Goal: Information Seeking & Learning: Learn about a topic

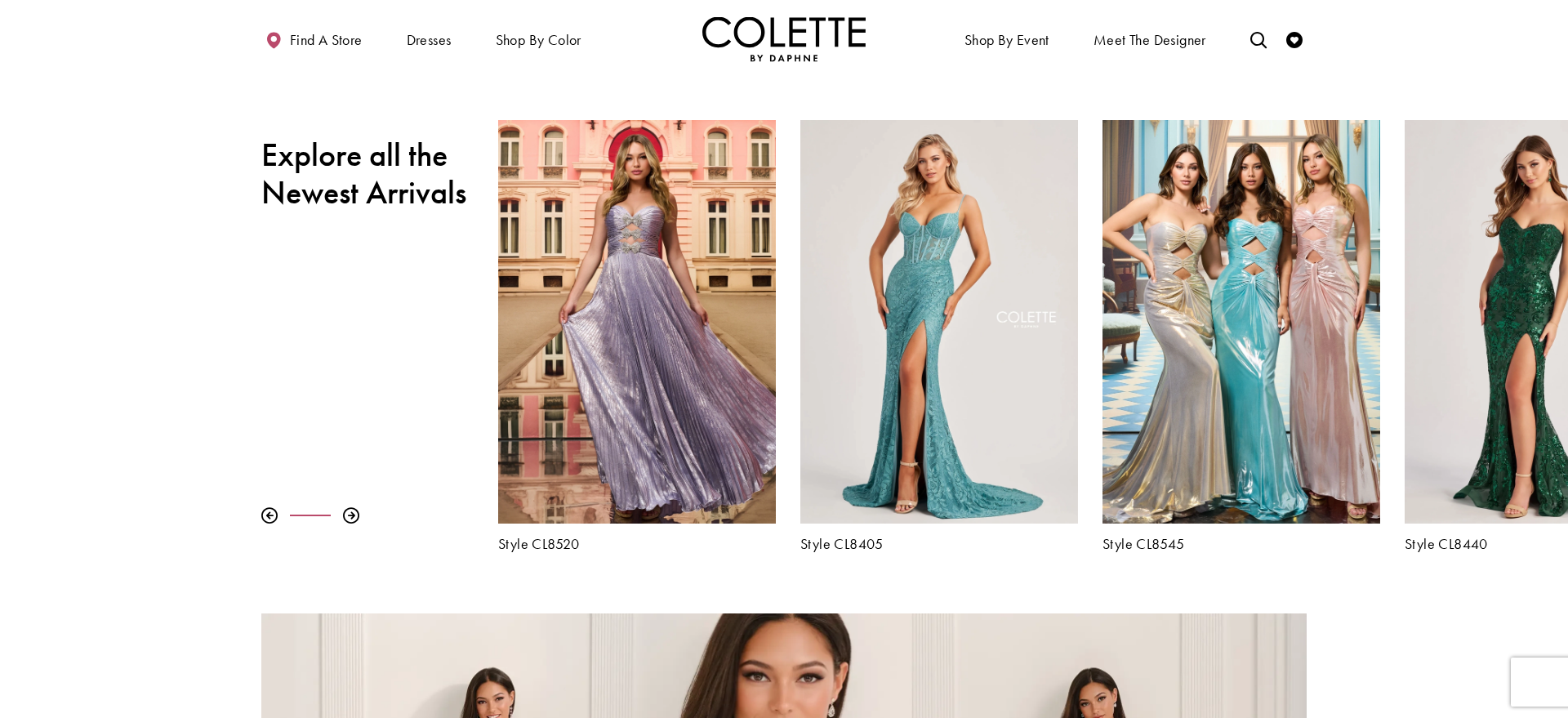
scroll to position [712, 0]
